Goal: Task Accomplishment & Management: Use online tool/utility

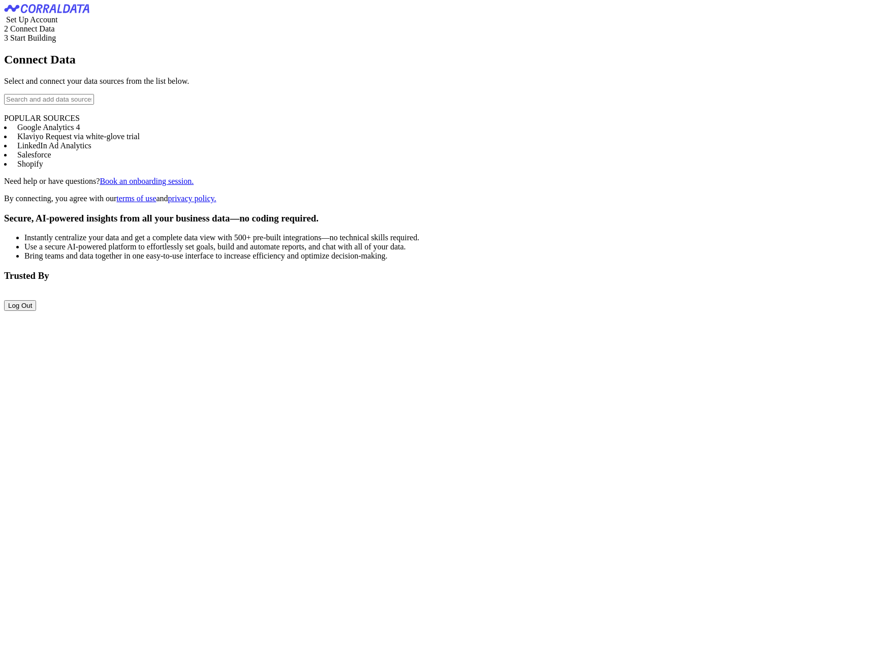
click at [121, 132] on li "Google Analytics 4" at bounding box center [437, 127] width 866 height 9
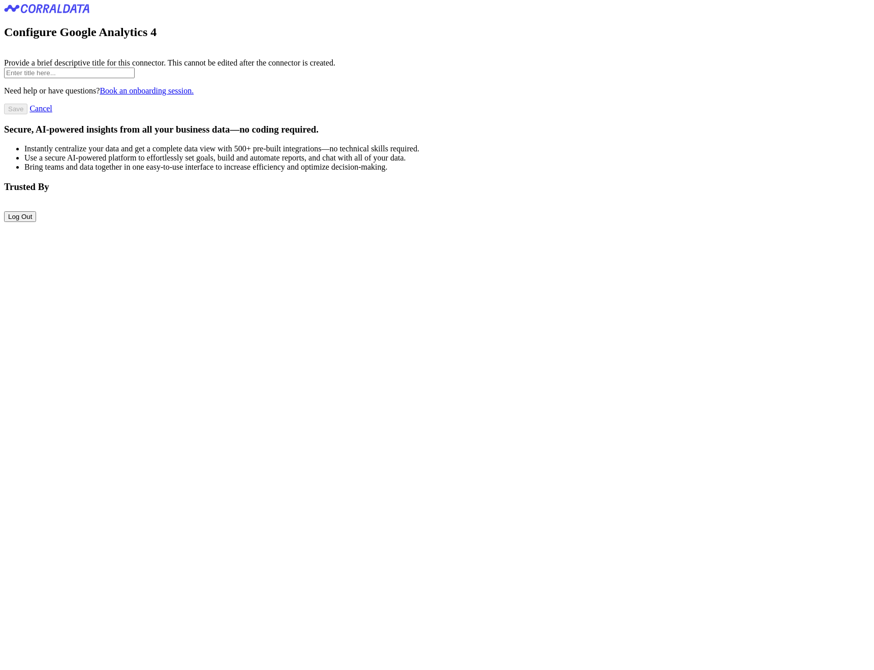
click at [123, 78] on input "text" at bounding box center [69, 73] width 131 height 11
type input "test"
click at [4, 104] on input "Save" at bounding box center [15, 109] width 23 height 11
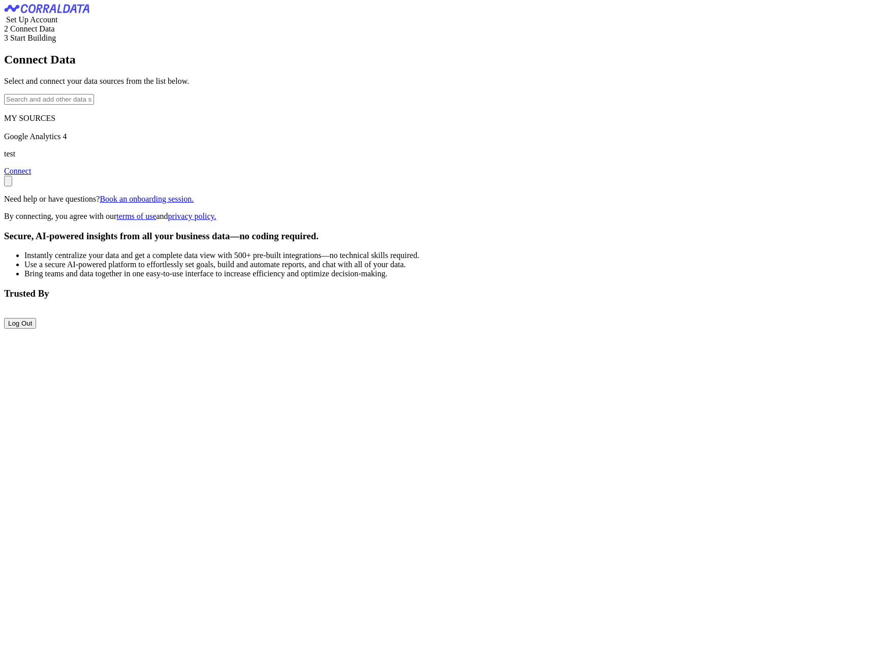
click at [31, 175] on link "Connect" at bounding box center [17, 171] width 27 height 9
